Goal: Find specific page/section: Find specific page/section

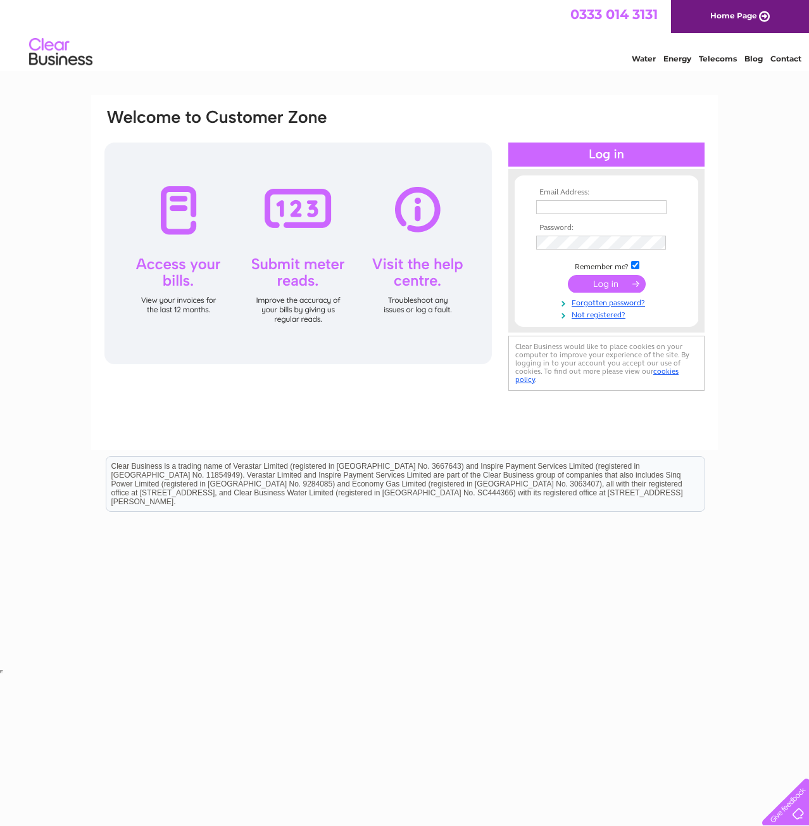
type input "[PERSON_NAME][EMAIL_ADDRESS][DOMAIN_NAME]"
click at [627, 291] on input "submit" at bounding box center [607, 284] width 78 height 18
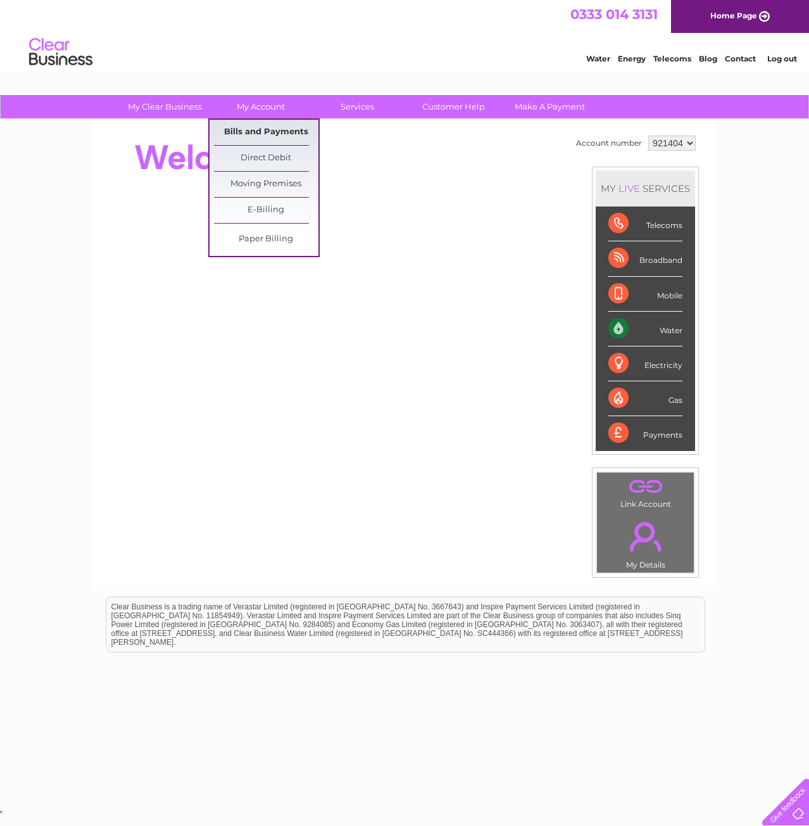
click at [261, 135] on link "Bills and Payments" at bounding box center [266, 132] width 104 height 25
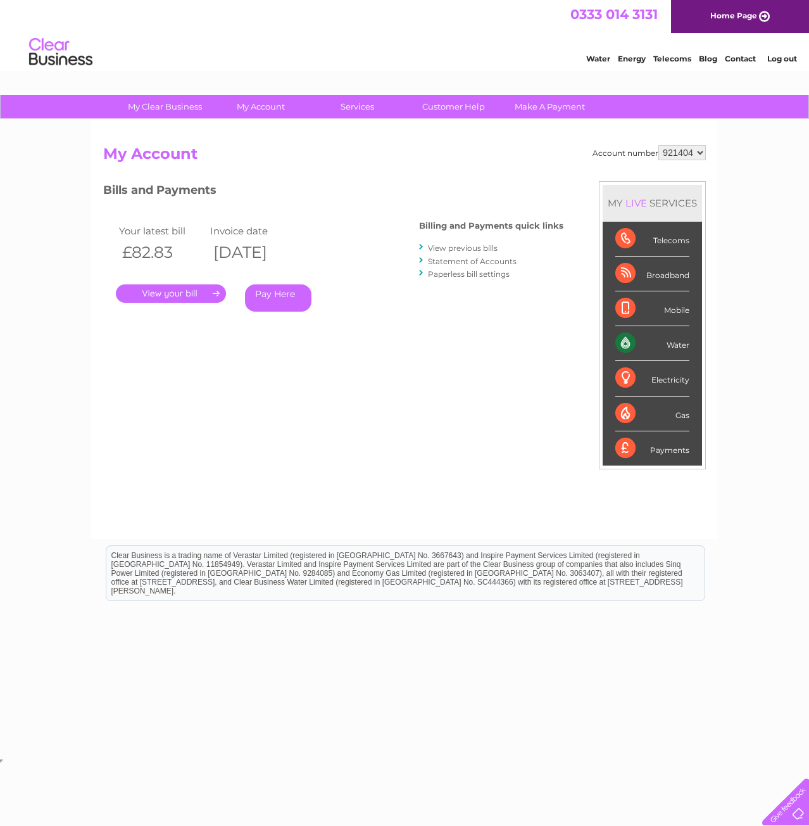
click at [165, 293] on link "." at bounding box center [171, 293] width 110 height 18
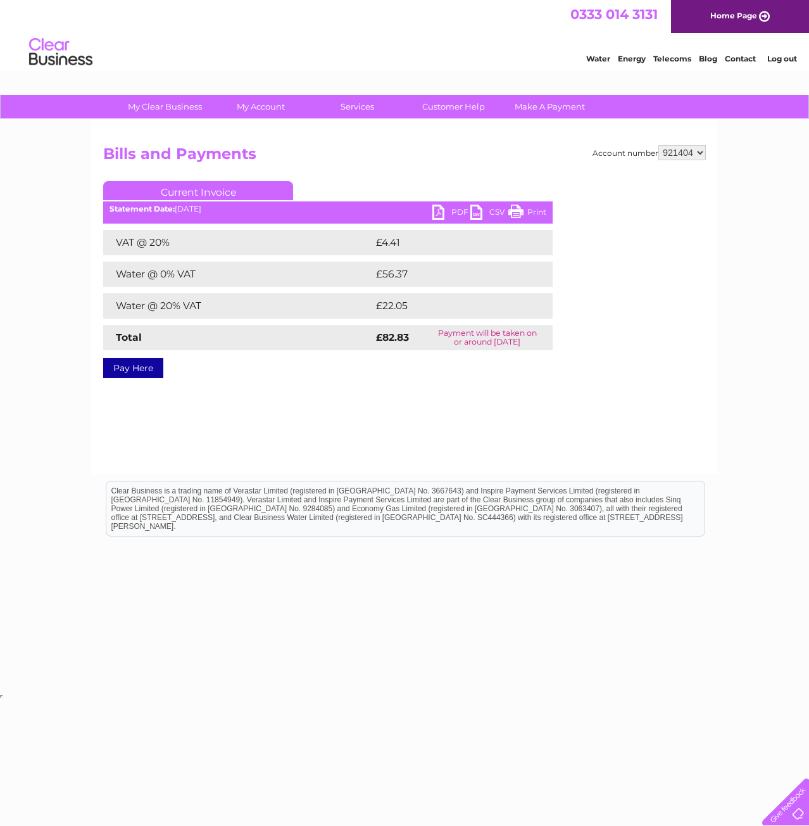
click at [459, 207] on link "PDF" at bounding box center [451, 214] width 38 height 18
